Goal: Transaction & Acquisition: Purchase product/service

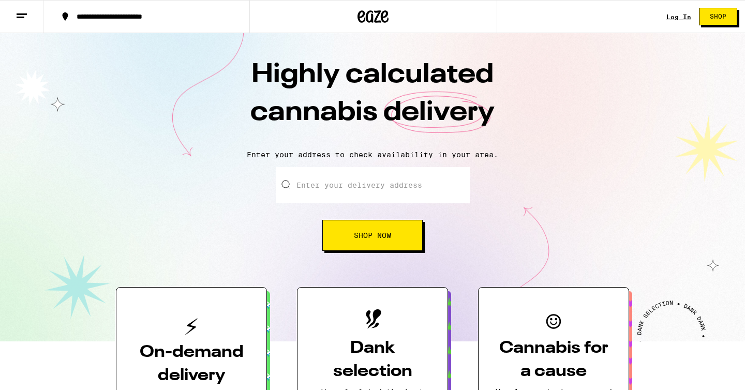
click at [673, 16] on link "Log In" at bounding box center [678, 16] width 25 height 7
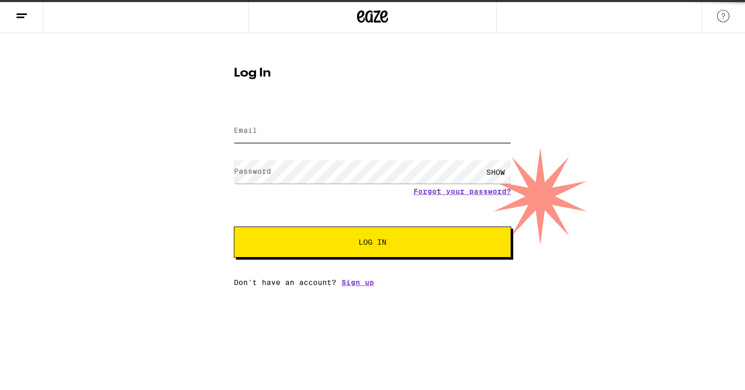
type input "[EMAIL_ADDRESS][DOMAIN_NAME]"
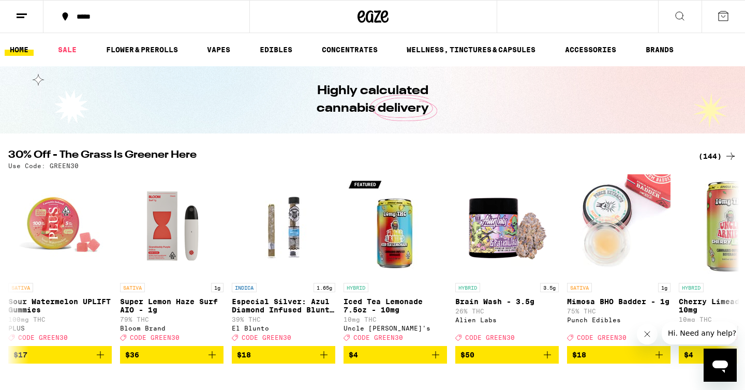
click at [83, 19] on div "*****" at bounding box center [152, 16] width 162 height 7
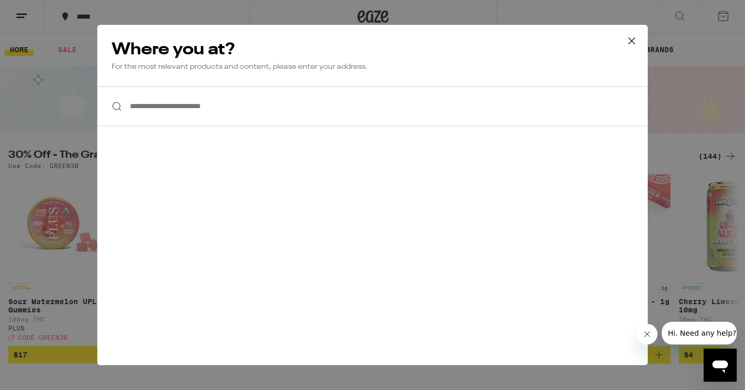
click at [202, 112] on input "**********" at bounding box center [372, 106] width 550 height 40
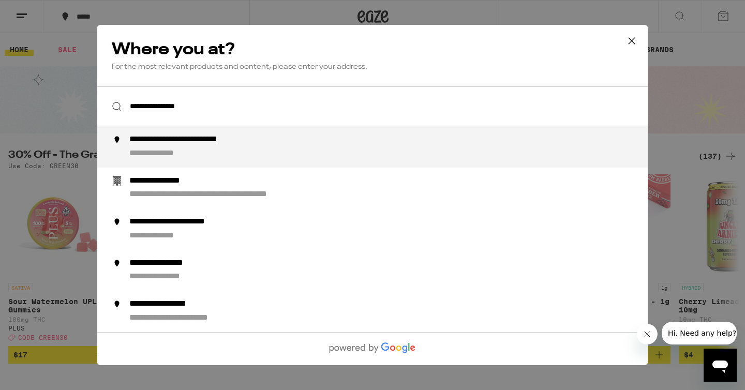
click at [184, 140] on div "**********" at bounding box center [203, 139] width 149 height 11
type input "**********"
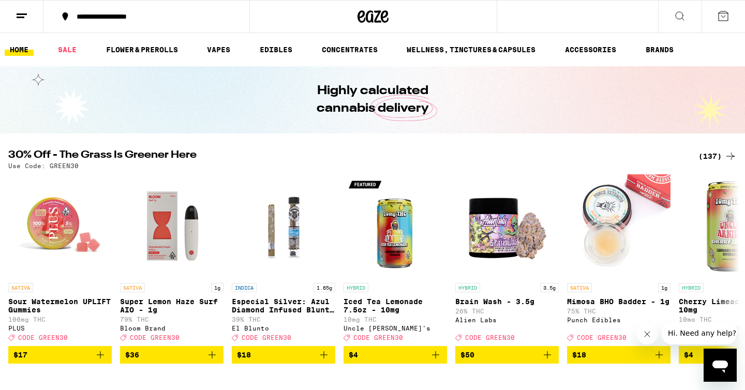
click at [669, 22] on button at bounding box center [679, 17] width 43 height 33
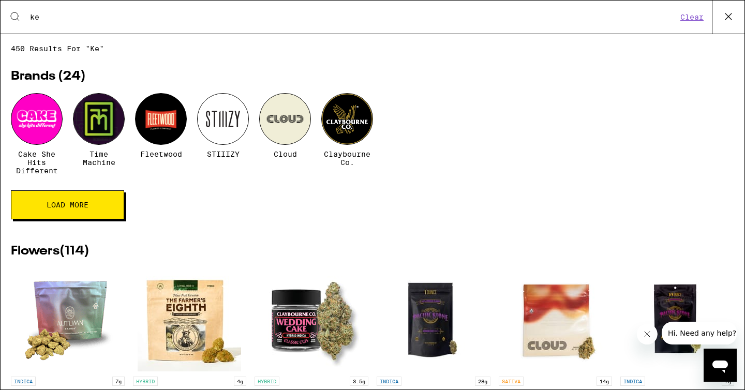
type input "k"
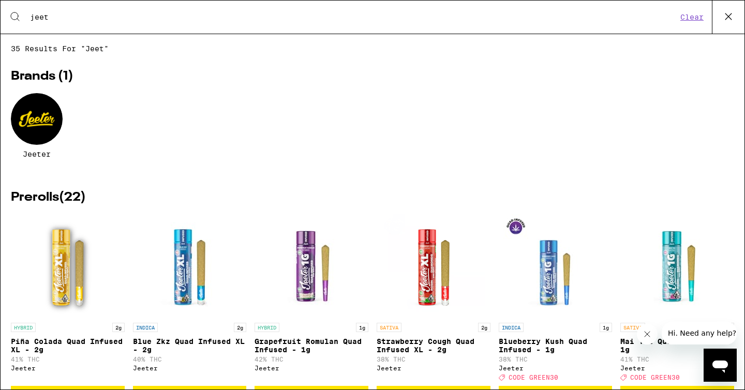
type input "jeet"
click at [27, 106] on div at bounding box center [37, 119] width 52 height 52
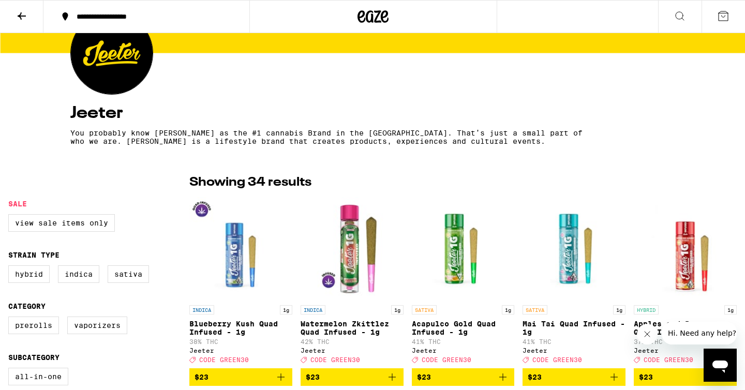
scroll to position [127, 0]
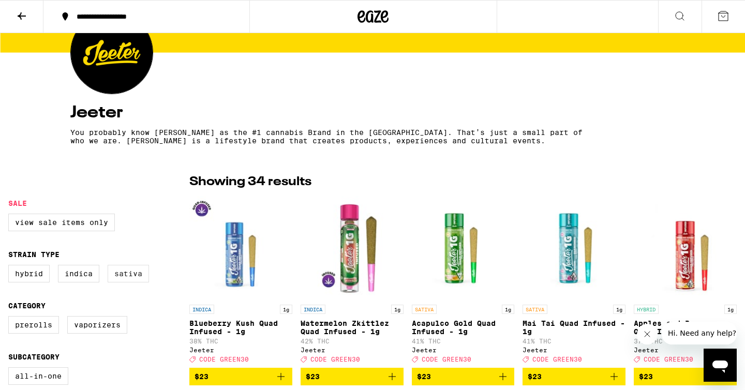
click at [130, 276] on label "Sativa" at bounding box center [128, 274] width 41 height 18
click at [11, 267] on input "Sativa" at bounding box center [10, 266] width 1 height 1
checkbox input "true"
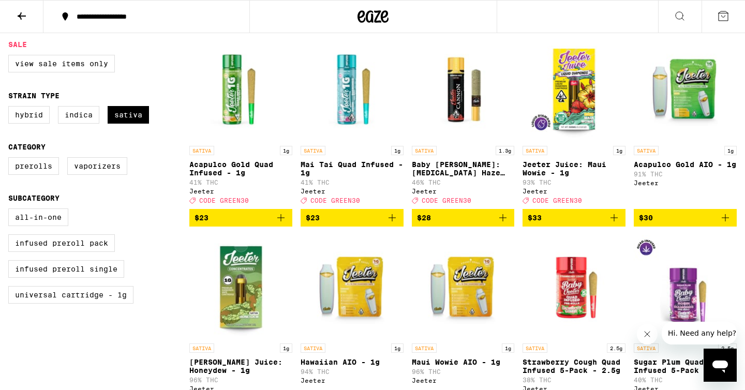
scroll to position [286, 0]
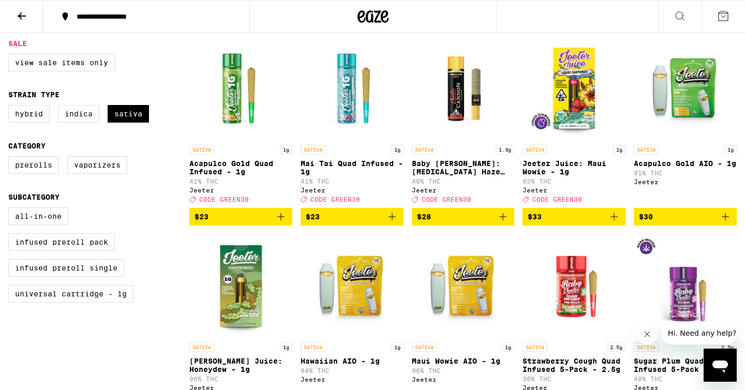
click at [505, 223] on icon "Add to bag" at bounding box center [502, 216] width 12 height 12
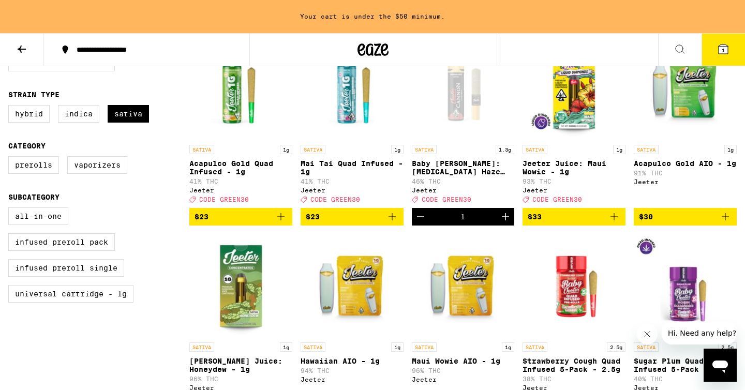
click at [510, 223] on icon "Increment" at bounding box center [505, 216] width 12 height 12
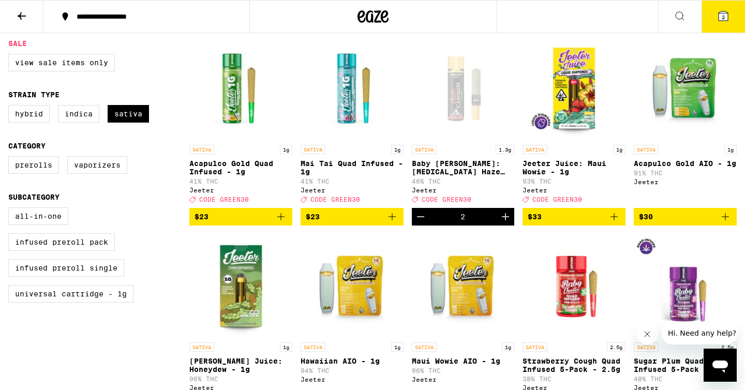
scroll to position [347, 0]
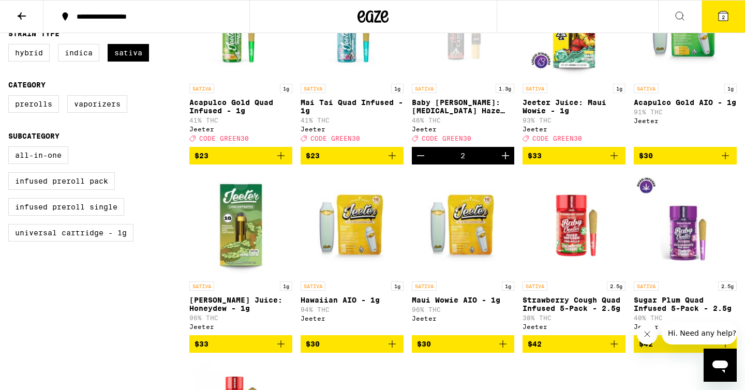
click at [506, 350] on icon "Add to bag" at bounding box center [502, 344] width 12 height 12
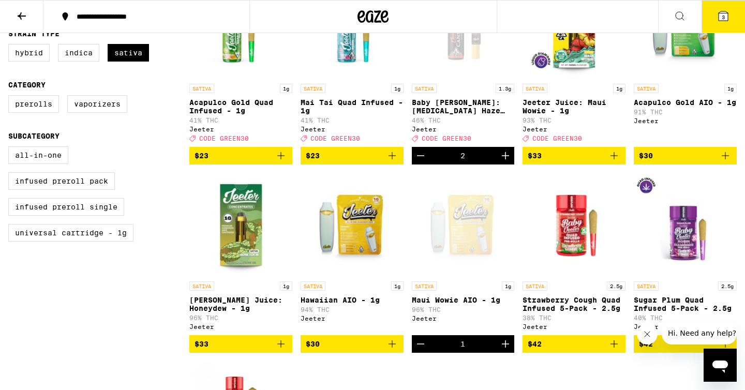
click at [719, 162] on icon "Add to bag" at bounding box center [725, 155] width 12 height 12
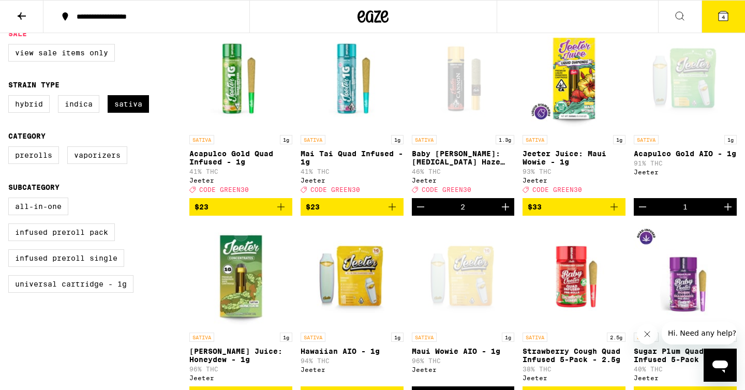
scroll to position [147, 0]
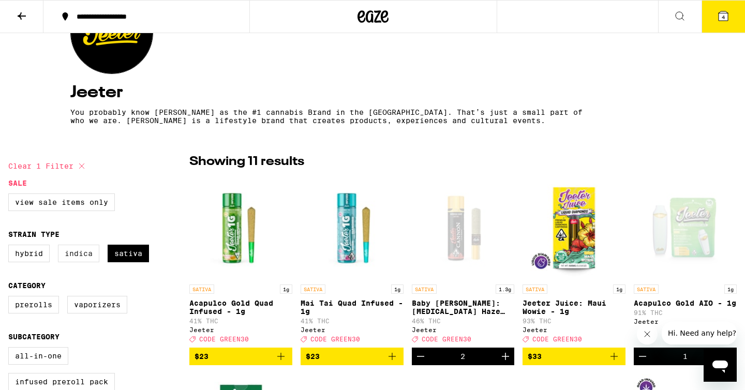
click at [93, 254] on label "Indica" at bounding box center [78, 254] width 41 height 18
click at [11, 247] on input "Indica" at bounding box center [10, 246] width 1 height 1
checkbox input "true"
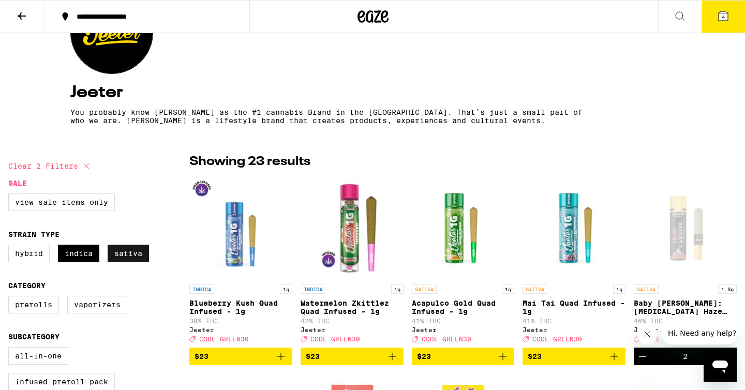
click at [130, 256] on label "Sativa" at bounding box center [128, 254] width 41 height 18
click at [11, 247] on input "Sativa" at bounding box center [10, 246] width 1 height 1
checkbox input "false"
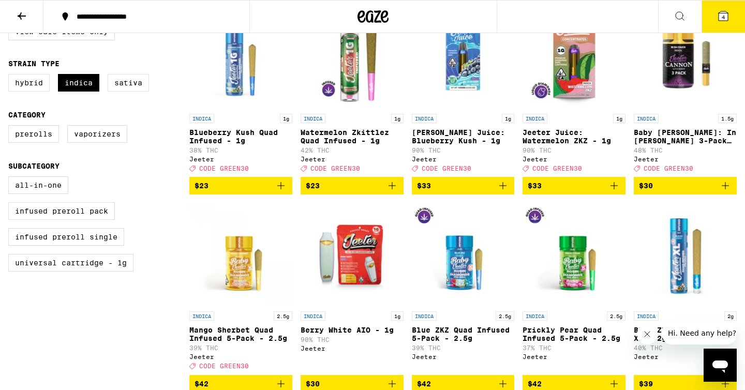
scroll to position [318, 0]
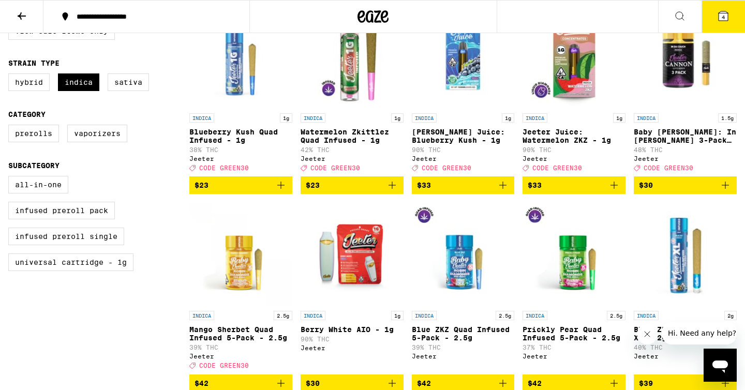
click at [731, 188] on icon "Add to bag" at bounding box center [725, 185] width 12 height 12
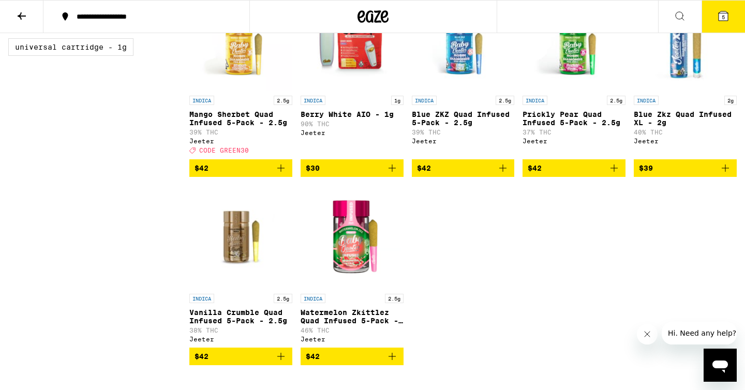
scroll to position [535, 0]
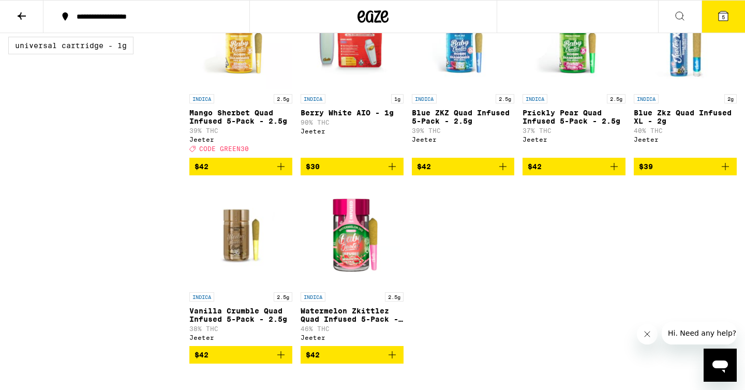
click at [728, 14] on icon at bounding box center [722, 15] width 9 height 9
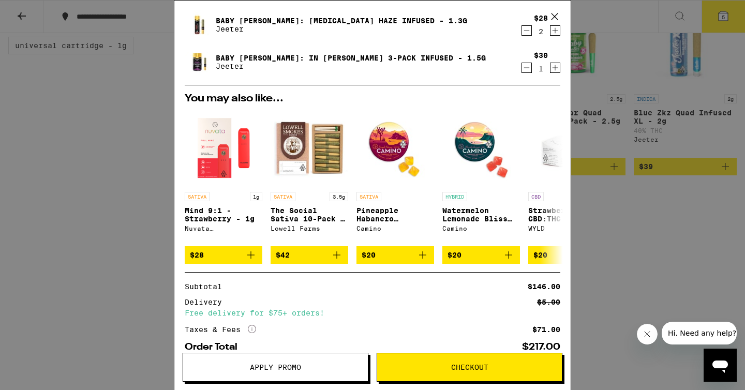
scroll to position [161, 0]
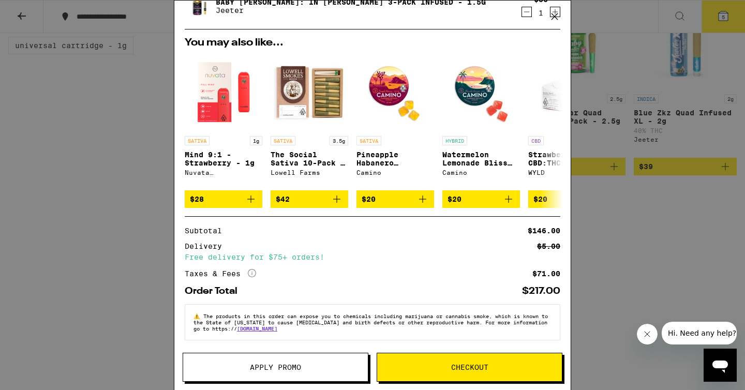
click at [271, 364] on span "Apply Promo" at bounding box center [275, 367] width 51 height 7
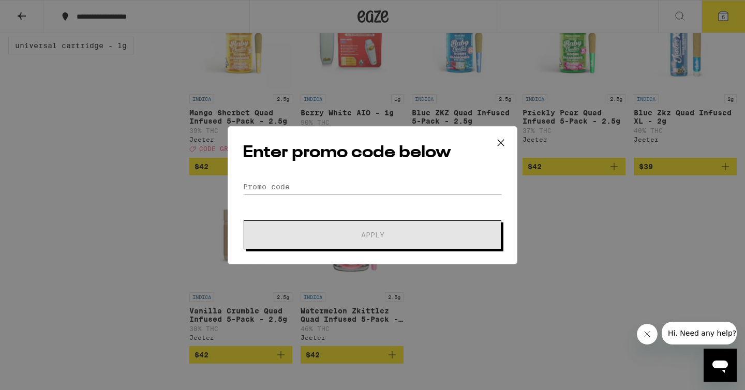
click at [324, 201] on form "Promo Code Apply" at bounding box center [373, 214] width 260 height 70
click at [318, 192] on input "Promo Code" at bounding box center [373, 187] width 260 height 16
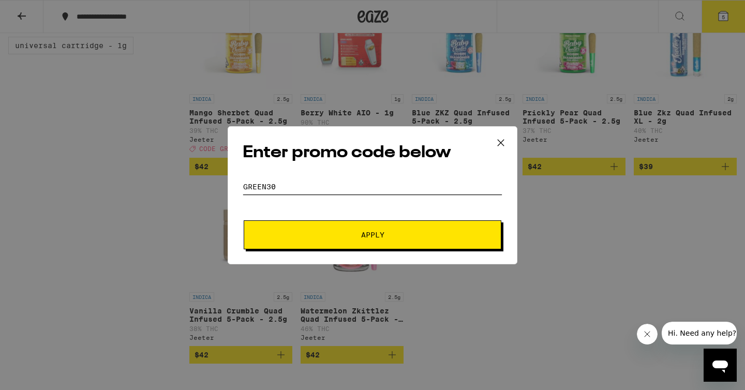
type input "green30"
click at [244, 220] on button "Apply" at bounding box center [373, 234] width 258 height 29
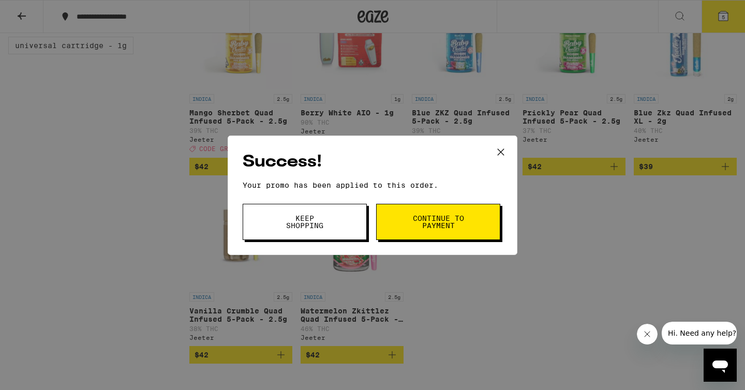
click at [444, 227] on span "Continue to payment" at bounding box center [438, 222] width 53 height 14
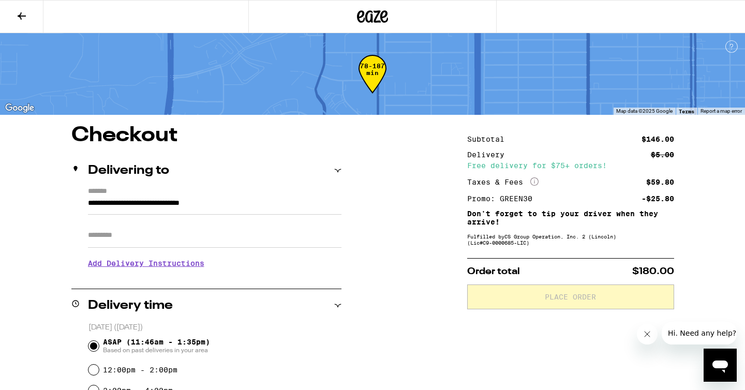
click at [23, 13] on icon at bounding box center [22, 16] width 12 height 12
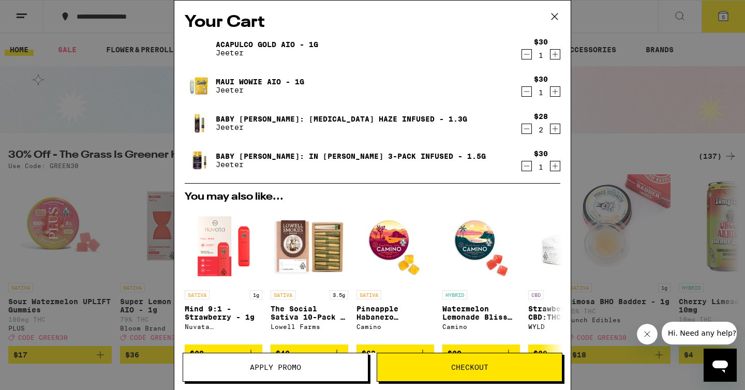
click at [266, 117] on link "Baby [PERSON_NAME]: [MEDICAL_DATA] Haze Infused - 1.3g" at bounding box center [341, 119] width 251 height 8
click at [191, 156] on img at bounding box center [199, 160] width 29 height 29
click at [196, 160] on img at bounding box center [199, 160] width 29 height 29
click at [557, 129] on icon "Increment" at bounding box center [554, 129] width 9 height 12
click at [557, 16] on icon at bounding box center [555, 17] width 16 height 16
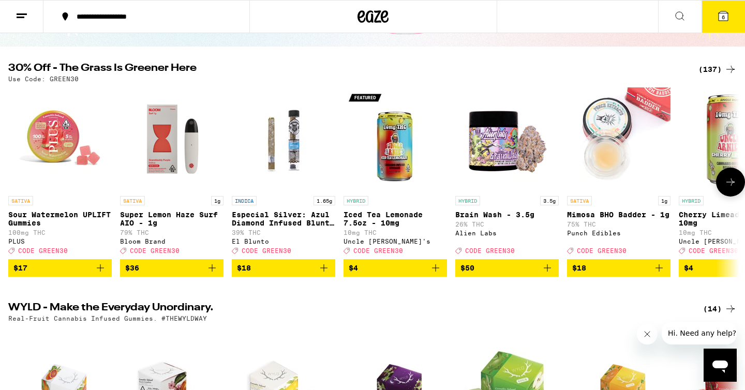
scroll to position [90, 0]
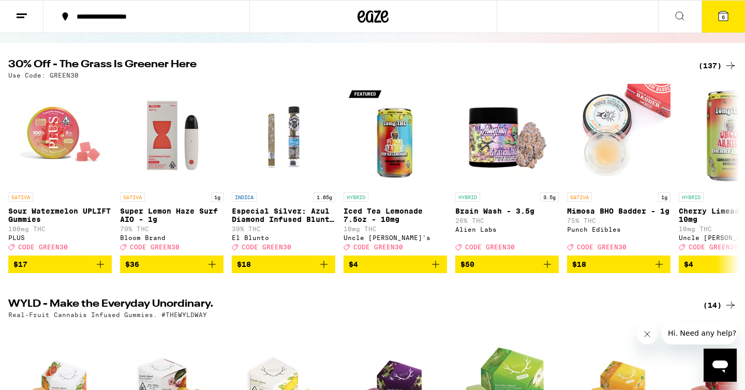
click at [723, 8] on button "6" at bounding box center [722, 17] width 43 height 32
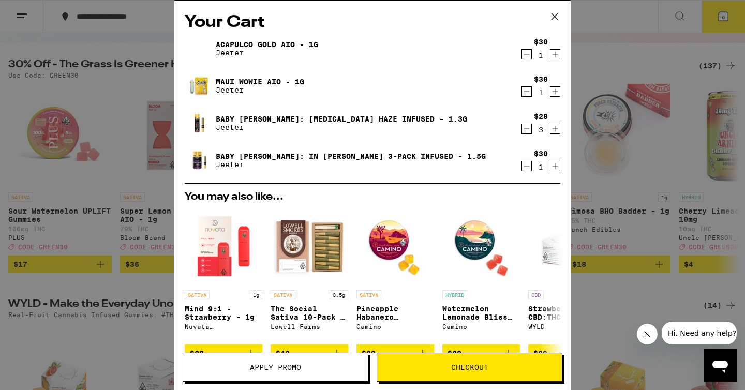
click at [555, 167] on icon "Increment" at bounding box center [554, 166] width 9 height 12
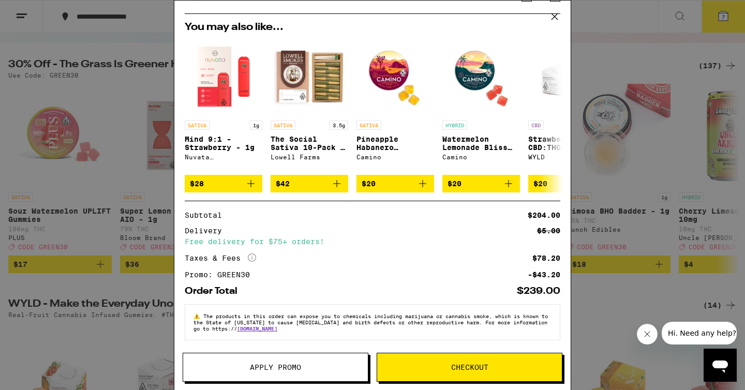
scroll to position [177, 0]
